Goal: Information Seeking & Learning: Learn about a topic

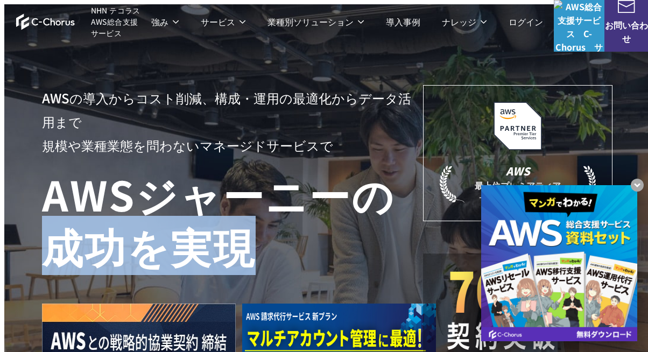
drag, startPoint x: 49, startPoint y: 254, endPoint x: 402, endPoint y: 279, distance: 354.4
click at [402, 271] on h1 "AWS ジャーニーの 成功を実現" at bounding box center [232, 219] width 381 height 103
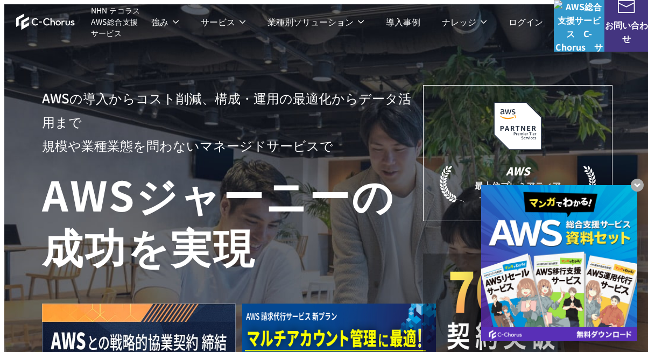
click at [402, 178] on h1 "AWS ジャーニーの 成功を実現" at bounding box center [232, 219] width 381 height 103
click at [402, 177] on h1 "AWS ジャーニーの 成功を実現" at bounding box center [232, 219] width 381 height 103
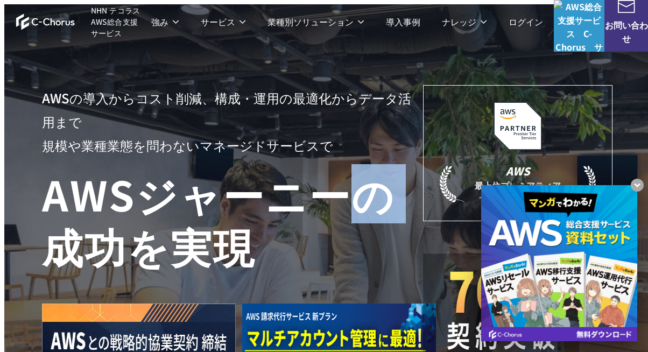
drag, startPoint x: 402, startPoint y: 177, endPoint x: 345, endPoint y: 176, distance: 57.6
click at [345, 176] on h1 "AWS ジャーニーの 成功を実現" at bounding box center [232, 219] width 381 height 103
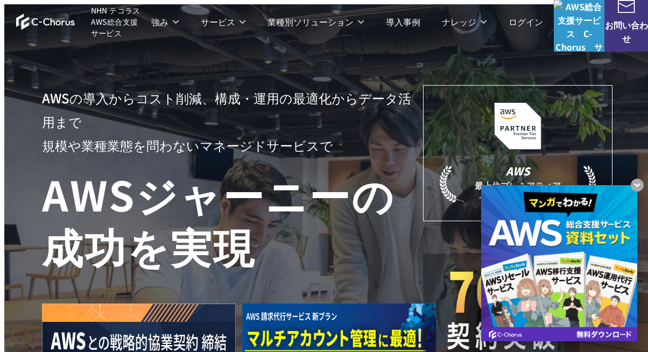
click at [308, 183] on h1 "AWS ジャーニーの 成功を実現" at bounding box center [232, 219] width 381 height 103
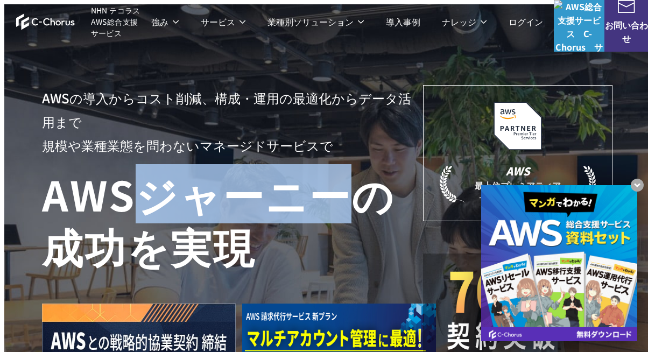
click at [308, 183] on h1 "AWS ジャーニーの 成功を実現" at bounding box center [232, 219] width 381 height 103
click at [287, 183] on h1 "AWS ジャーニーの 成功を実現" at bounding box center [232, 219] width 381 height 103
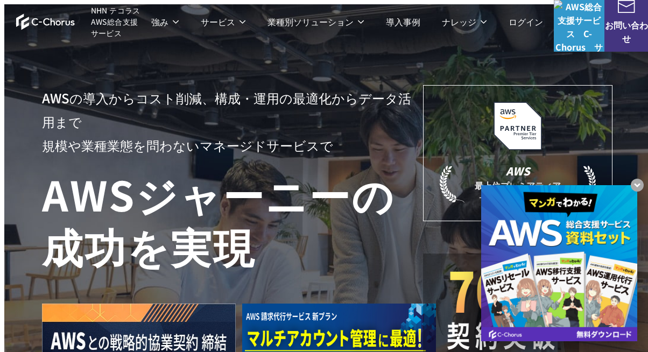
click at [142, 194] on h1 "AWS ジャーニーの 成功を実現" at bounding box center [232, 219] width 381 height 103
drag, startPoint x: 142, startPoint y: 194, endPoint x: 135, endPoint y: 201, distance: 9.9
click at [136, 196] on h1 "AWS ジャーニーの 成功を実現" at bounding box center [232, 219] width 381 height 103
click at [349, 298] on div at bounding box center [228, 326] width 372 height 110
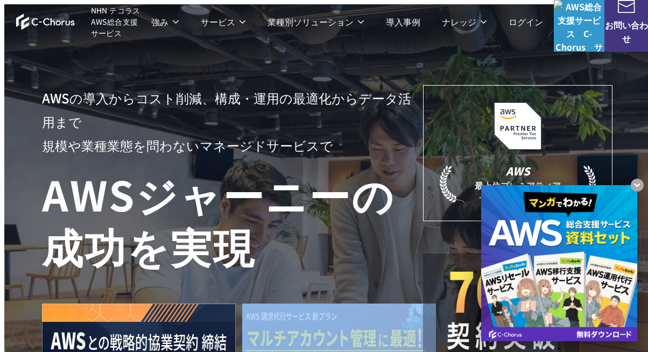
click at [349, 298] on div at bounding box center [228, 326] width 372 height 110
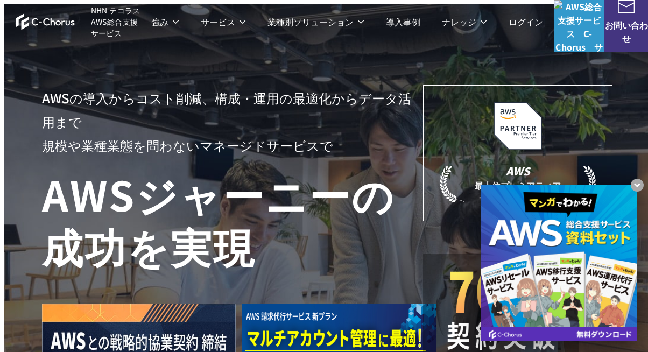
click at [134, 76] on div "AWSの導入からコスト削減、 構成・運用の最適化からデータ活用まで 規模や業種業態を問わない マネージドサービスで AWS ジャーニーの 成功を実現 AWS …" at bounding box center [327, 220] width 646 height 432
